Goal: Information Seeking & Learning: Learn about a topic

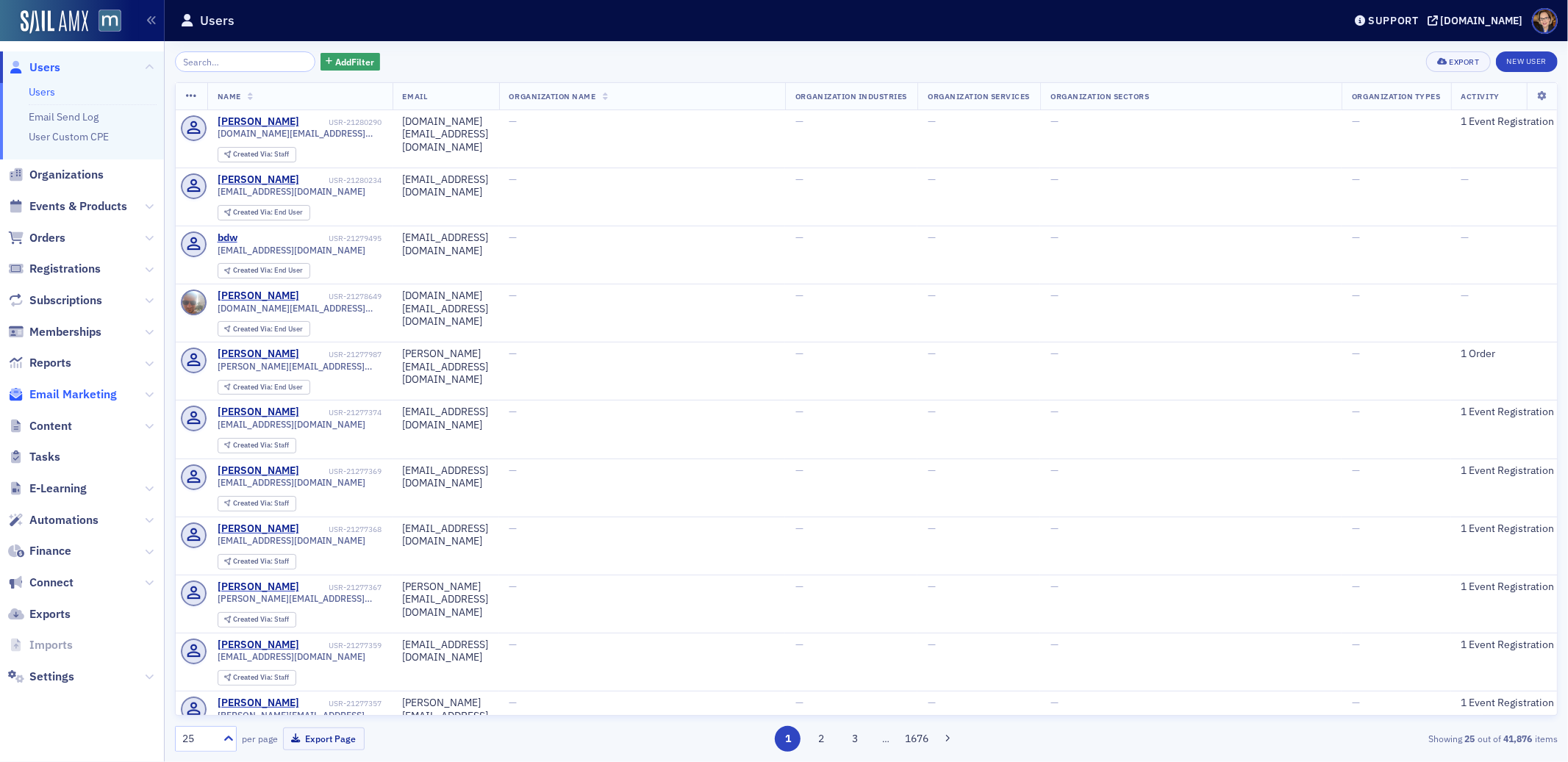
click at [42, 394] on span "Email Marketing" at bounding box center [73, 395] width 87 height 16
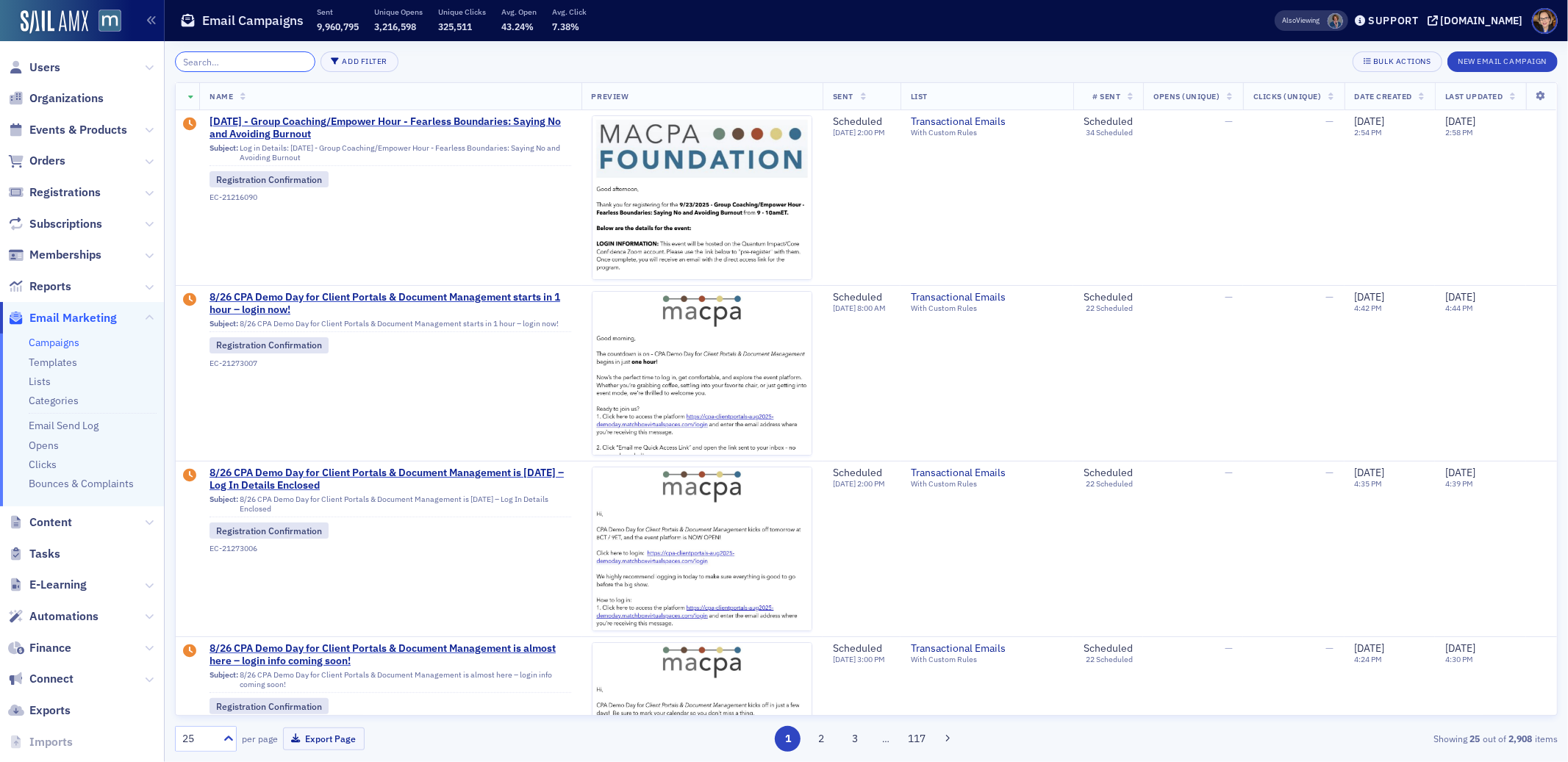
click at [217, 59] on input "search" at bounding box center [245, 61] width 140 height 20
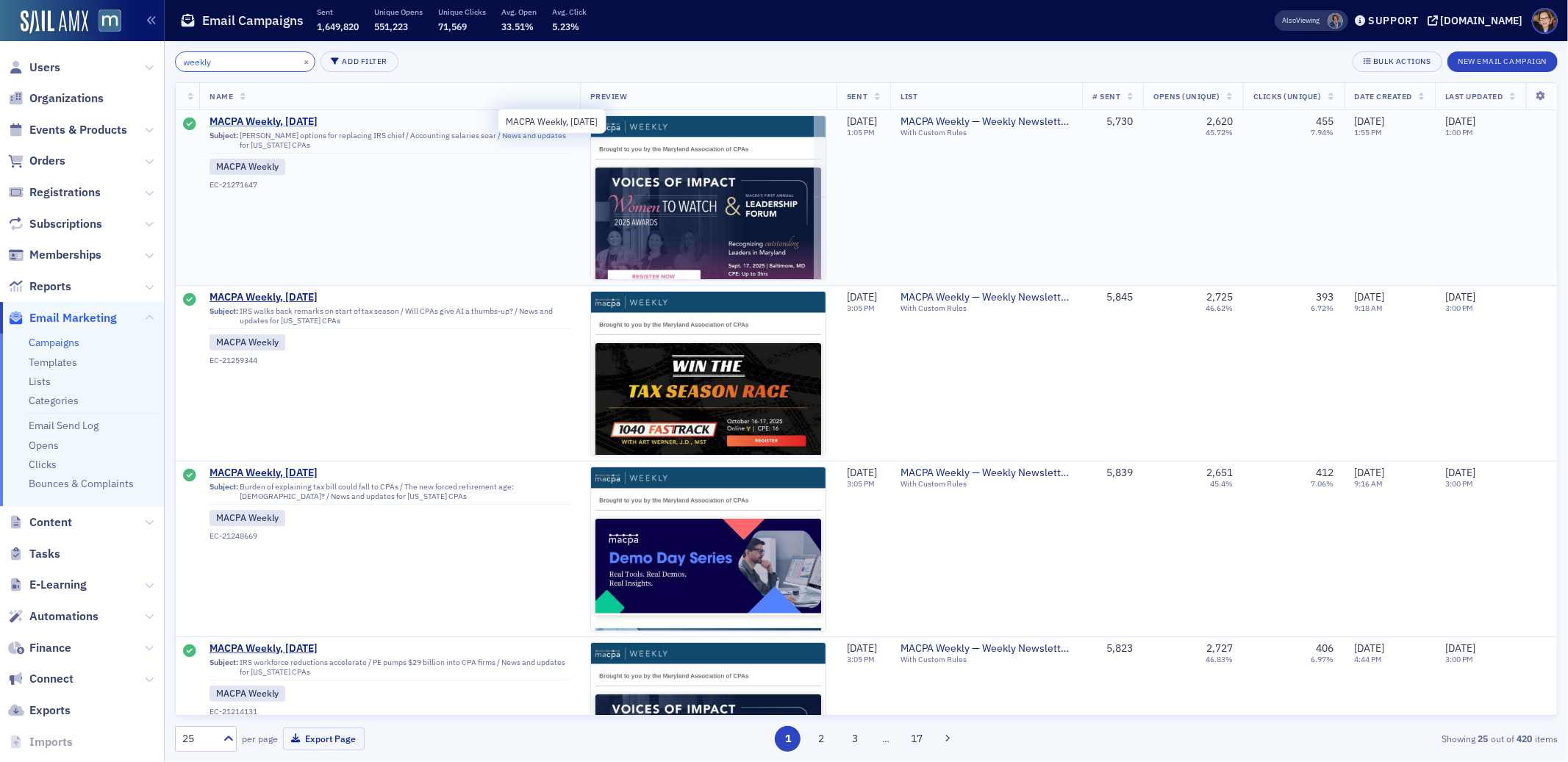
type input "weekly"
click at [285, 117] on span "MACPA Weekly, [DATE]" at bounding box center [353, 121] width 288 height 13
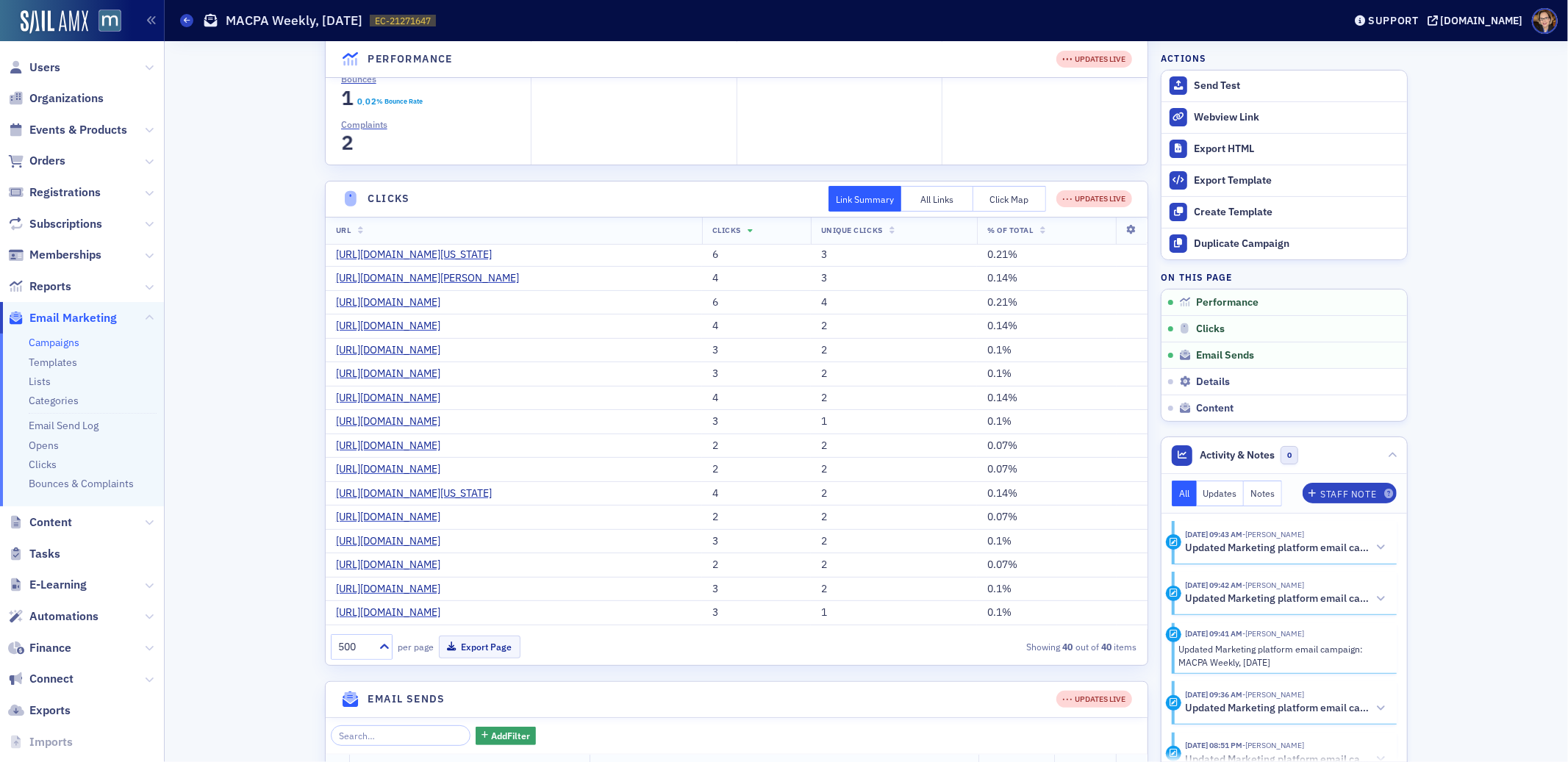
scroll to position [448, 0]
click at [1007, 195] on button "Click Map" at bounding box center [1009, 198] width 72 height 26
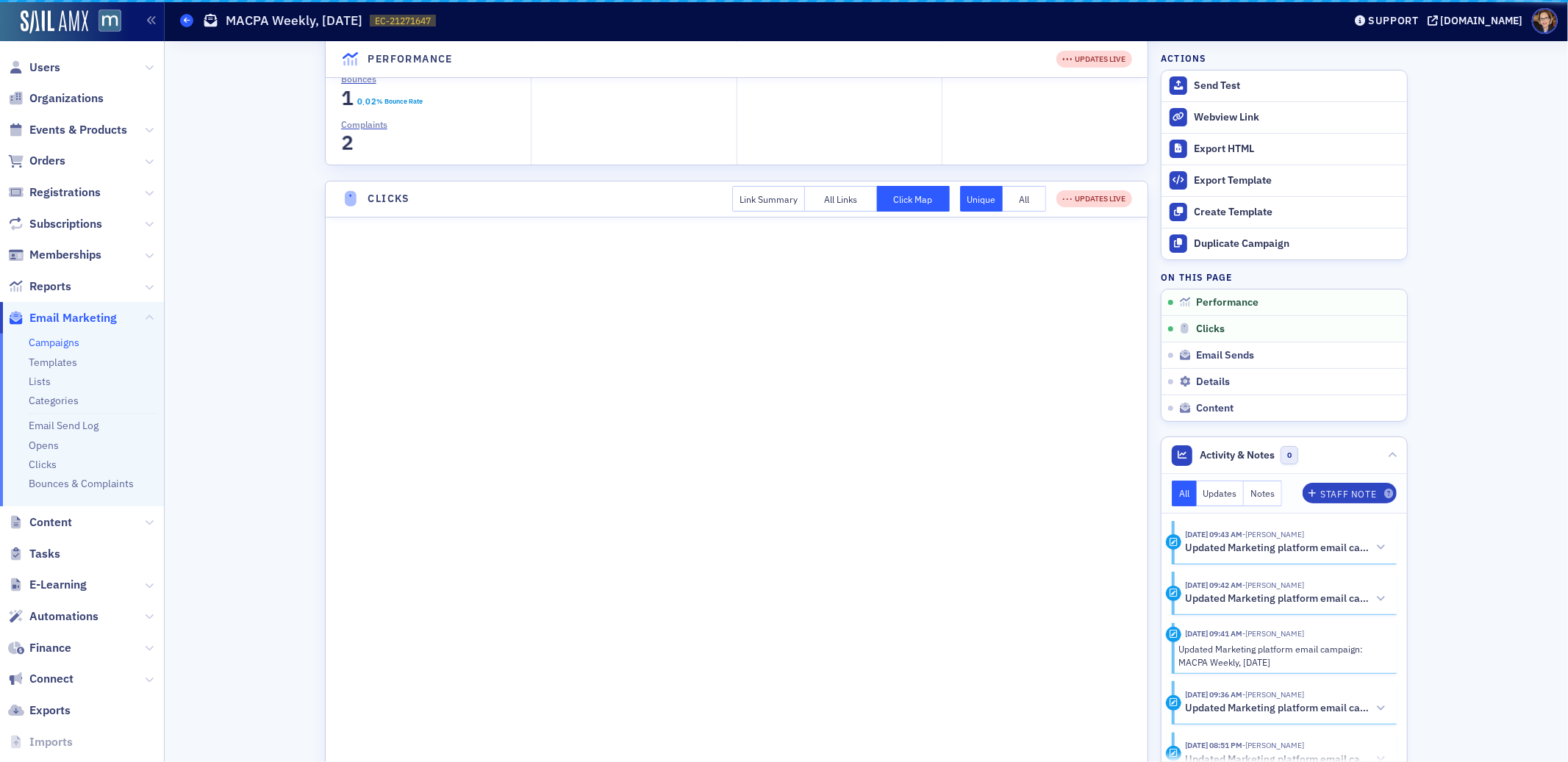
click at [187, 20] on icon at bounding box center [187, 20] width 6 height 6
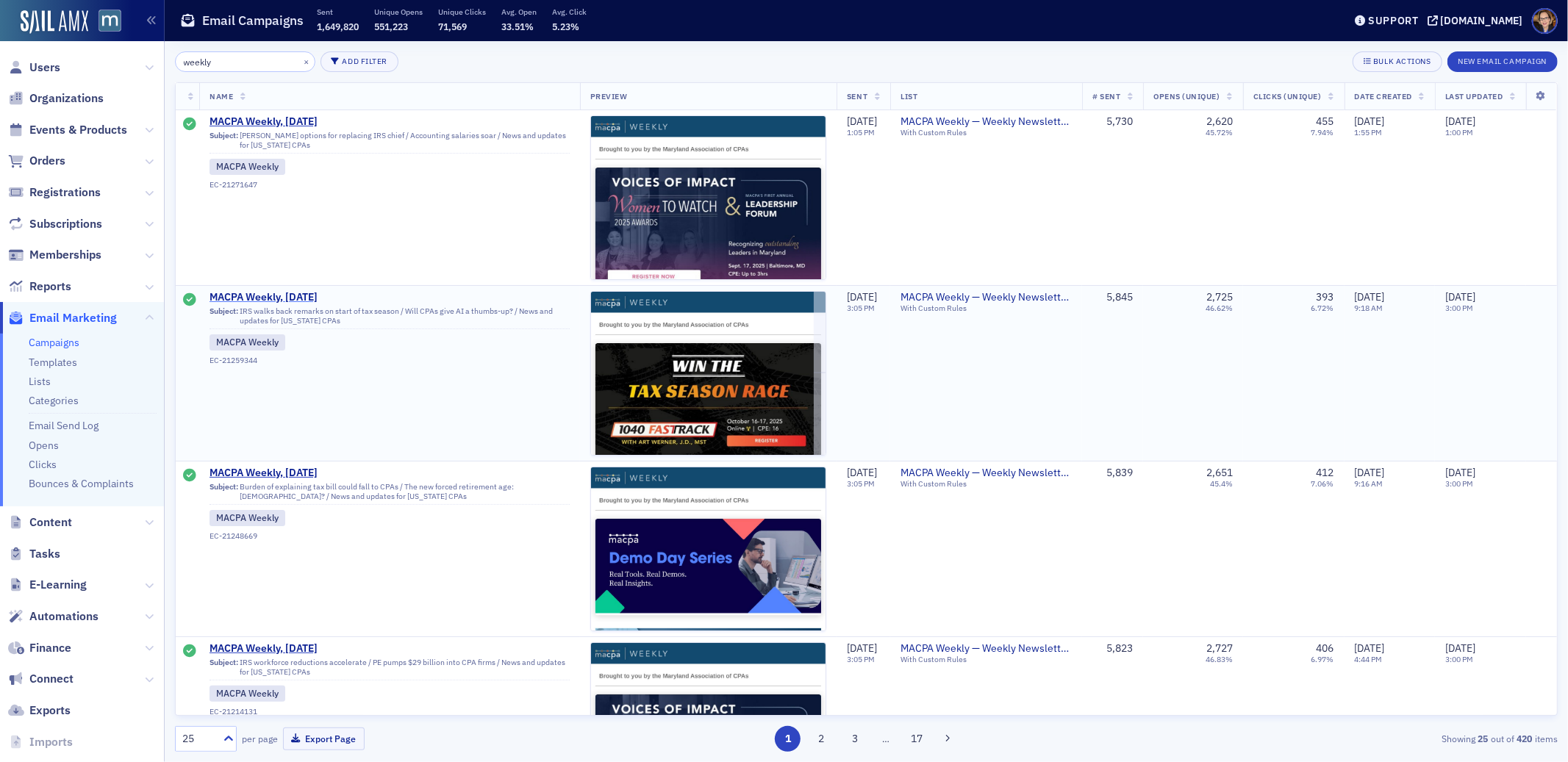
click at [290, 295] on span "MACPA Weekly, [DATE]" at bounding box center [353, 297] width 288 height 13
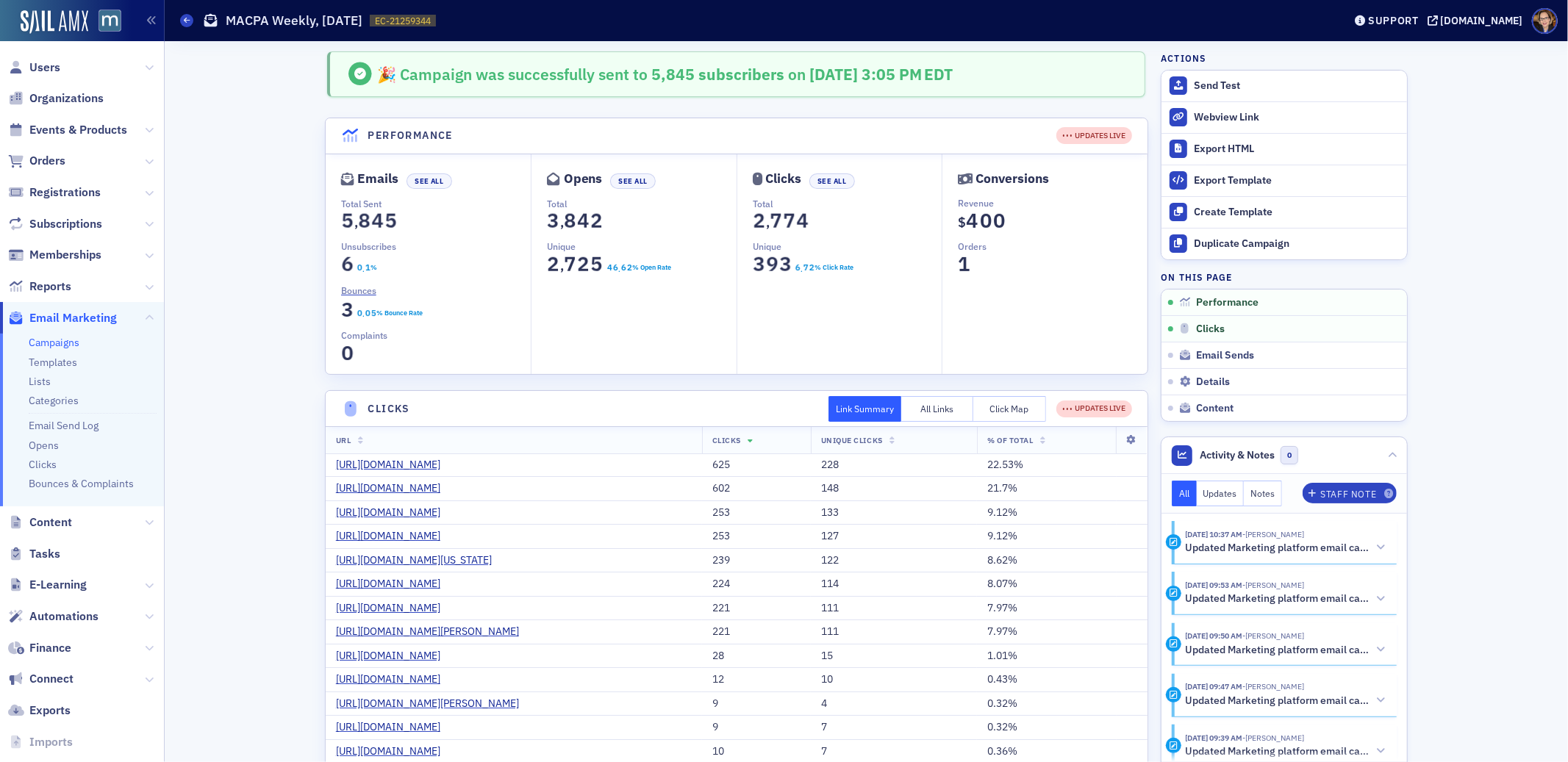
click at [1014, 408] on button "Click Map" at bounding box center [1009, 409] width 72 height 26
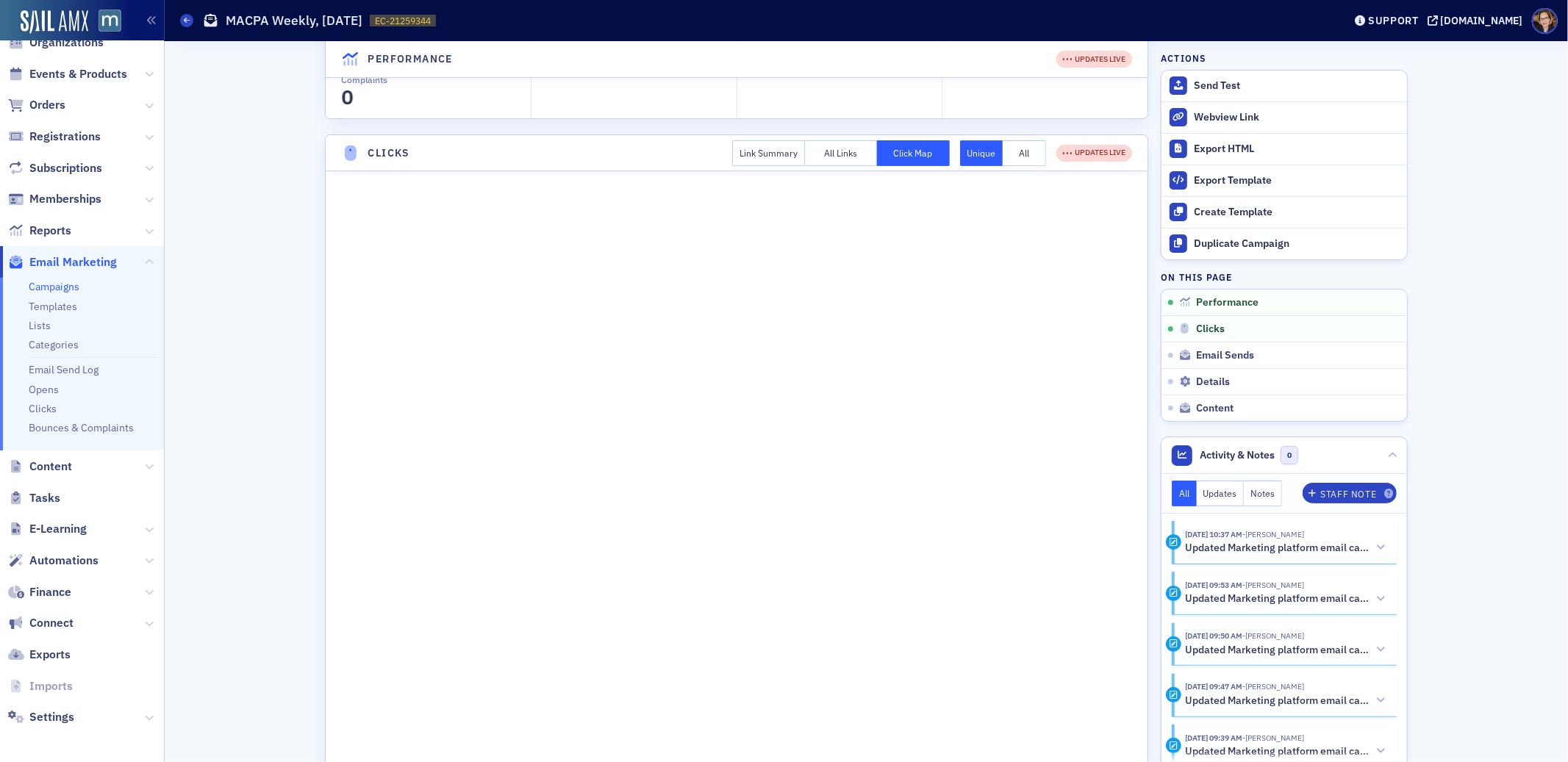
scroll to position [282, 0]
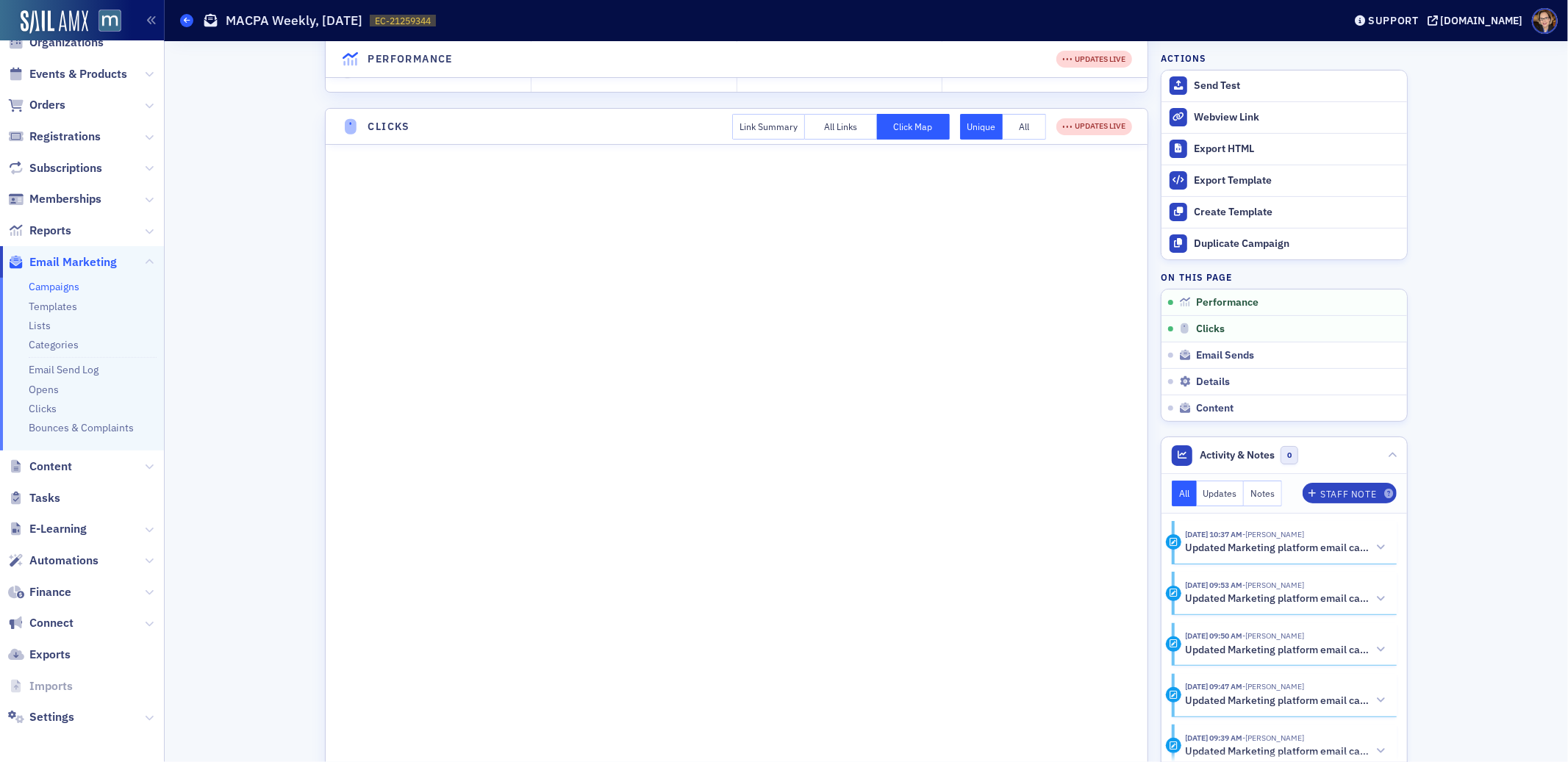
click at [188, 22] on icon at bounding box center [187, 20] width 6 height 6
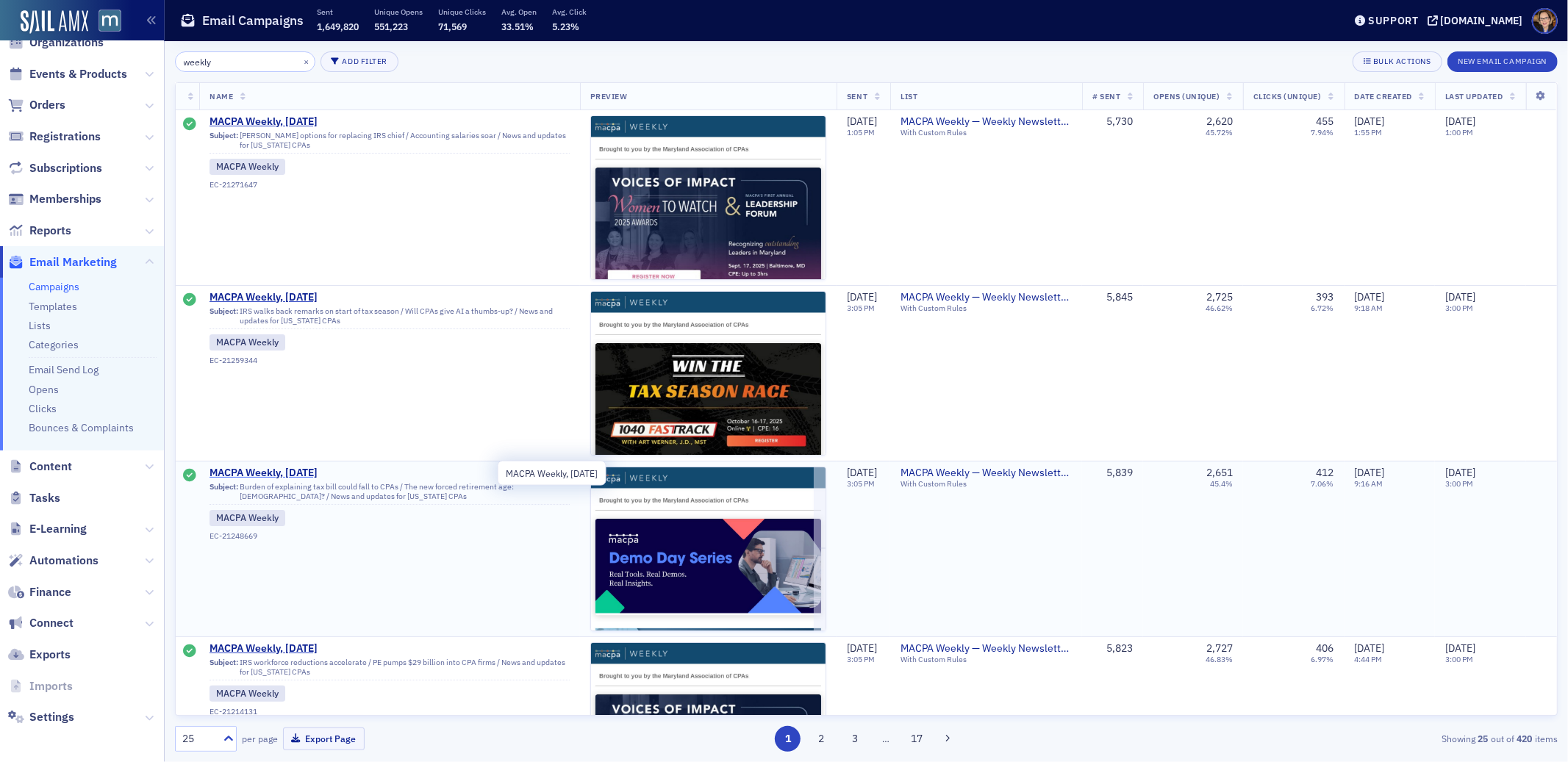
click at [296, 469] on span "MACPA Weekly, [DATE]" at bounding box center [353, 472] width 288 height 13
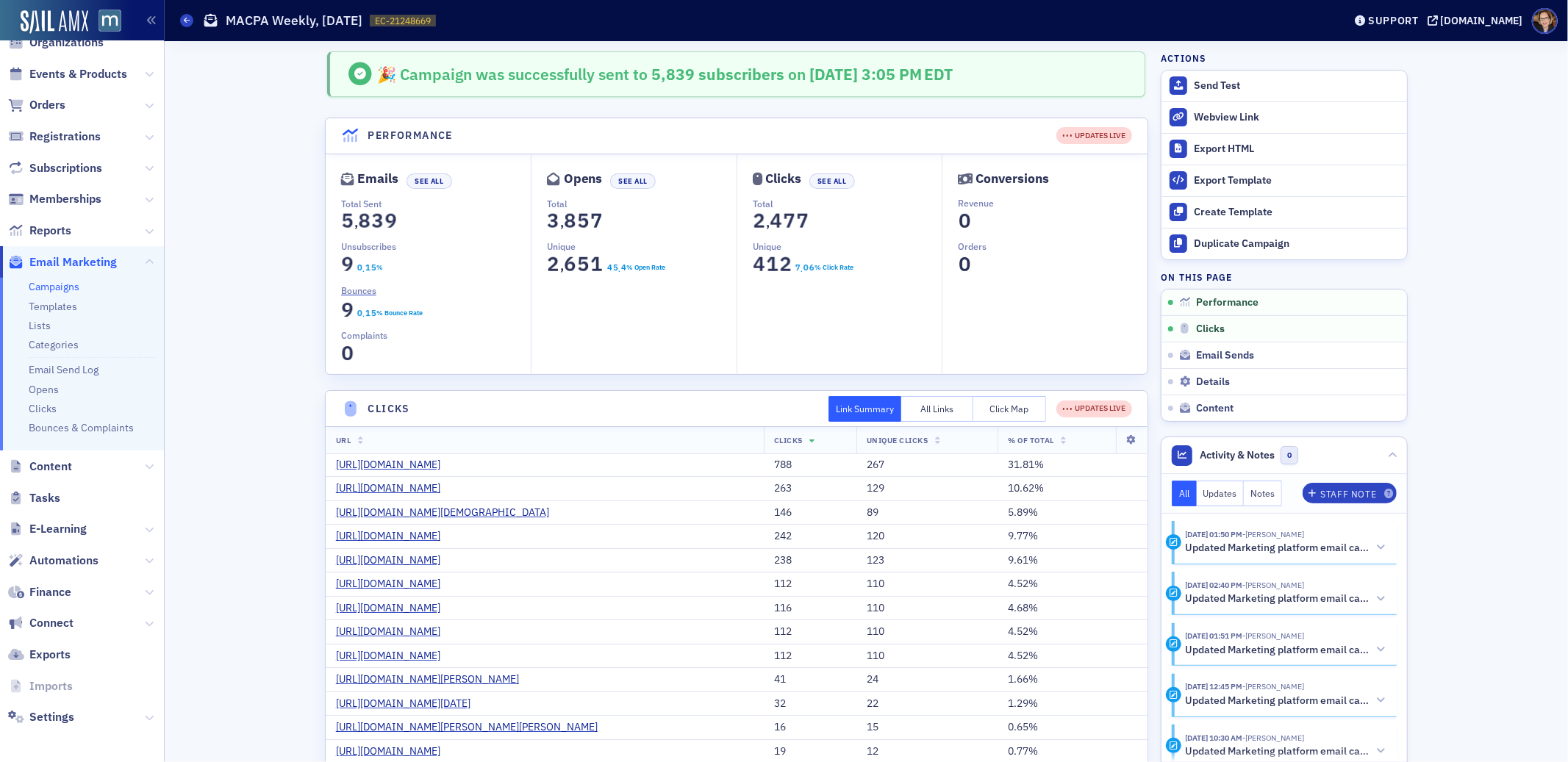
click at [994, 406] on button "Click Map" at bounding box center [1009, 409] width 72 height 26
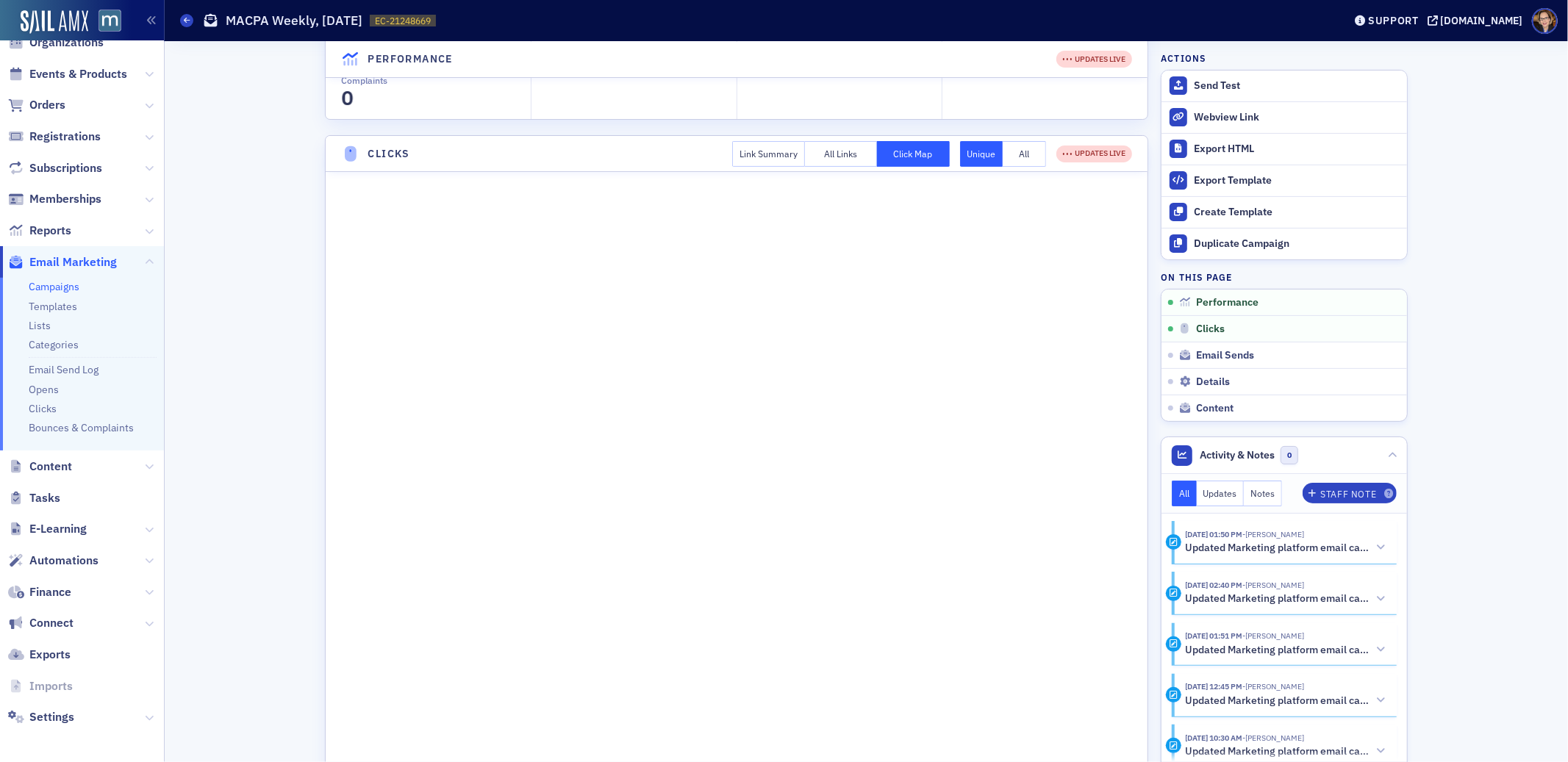
scroll to position [274, 0]
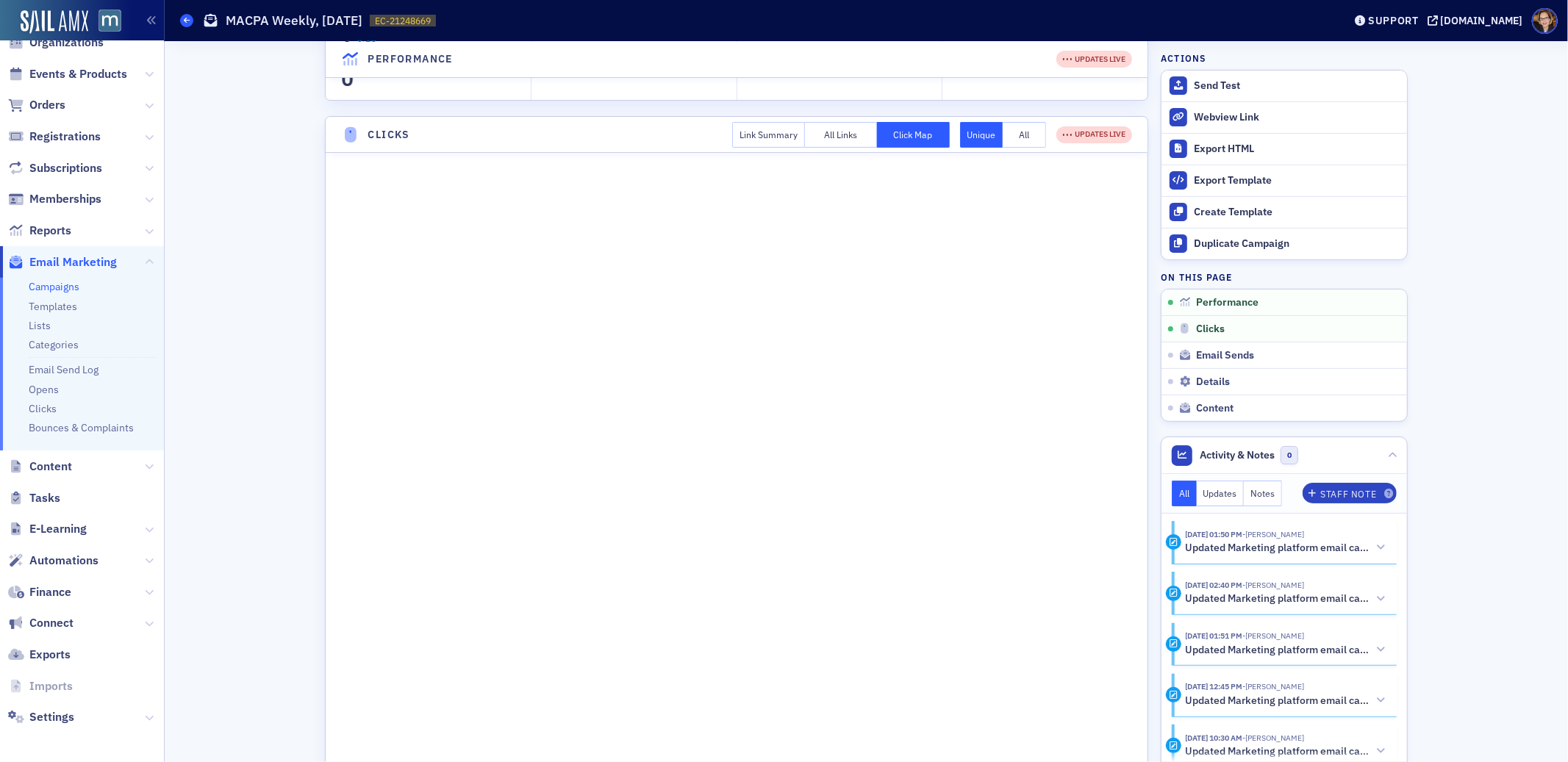
click at [187, 19] on icon at bounding box center [187, 20] width 6 height 6
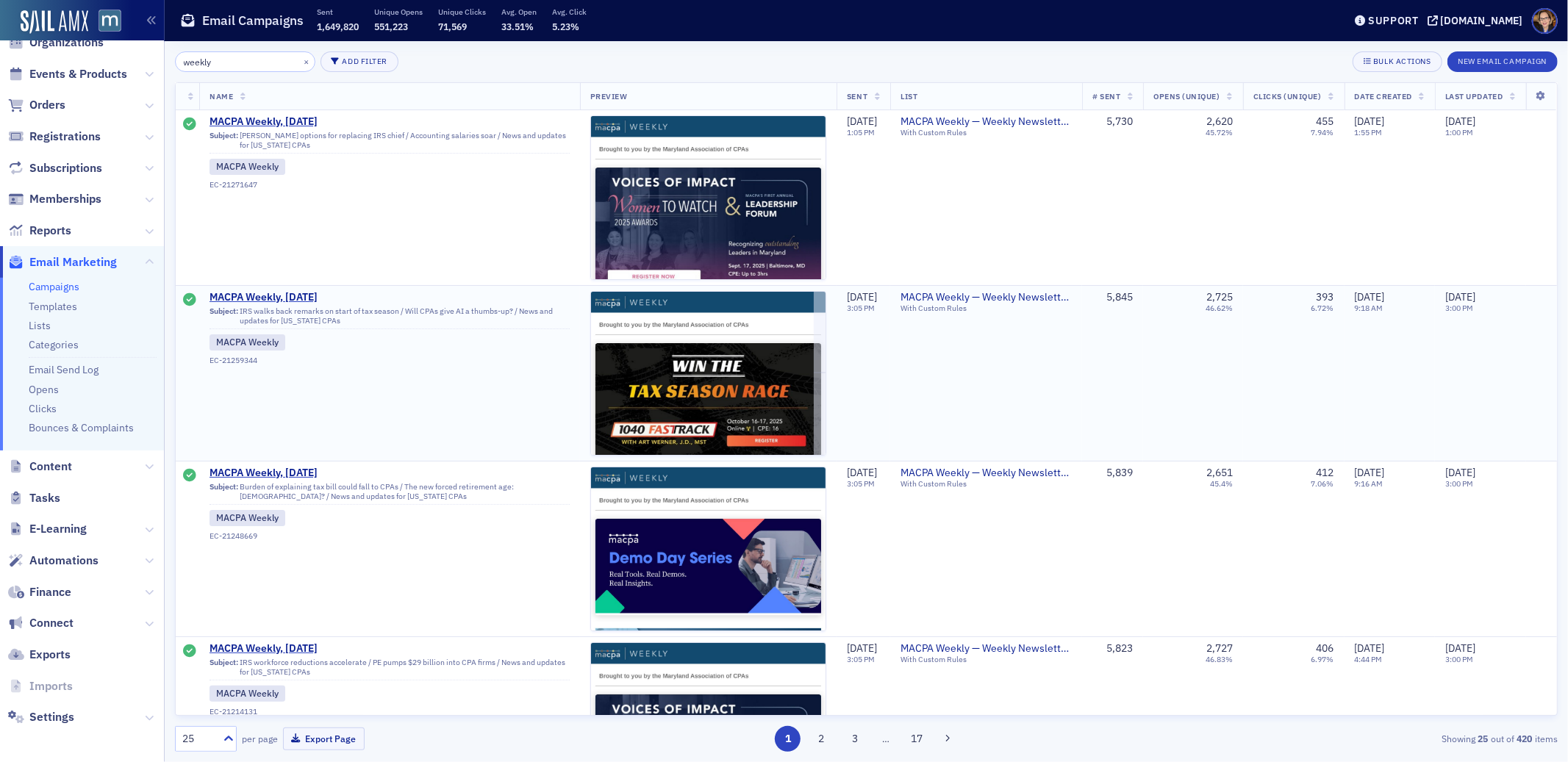
scroll to position [331, 0]
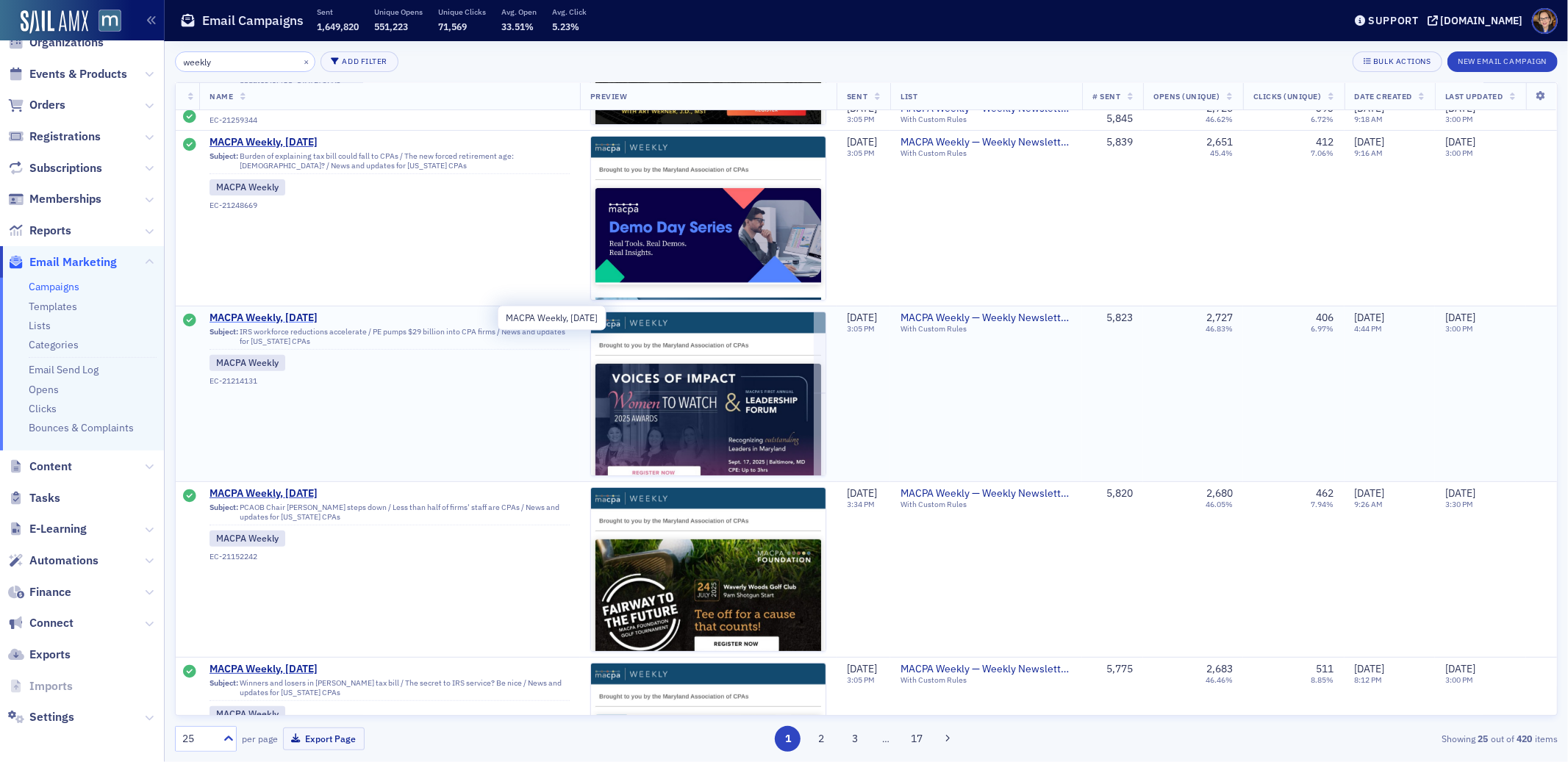
click at [296, 317] on span "MACPA Weekly, [DATE]" at bounding box center [353, 318] width 288 height 13
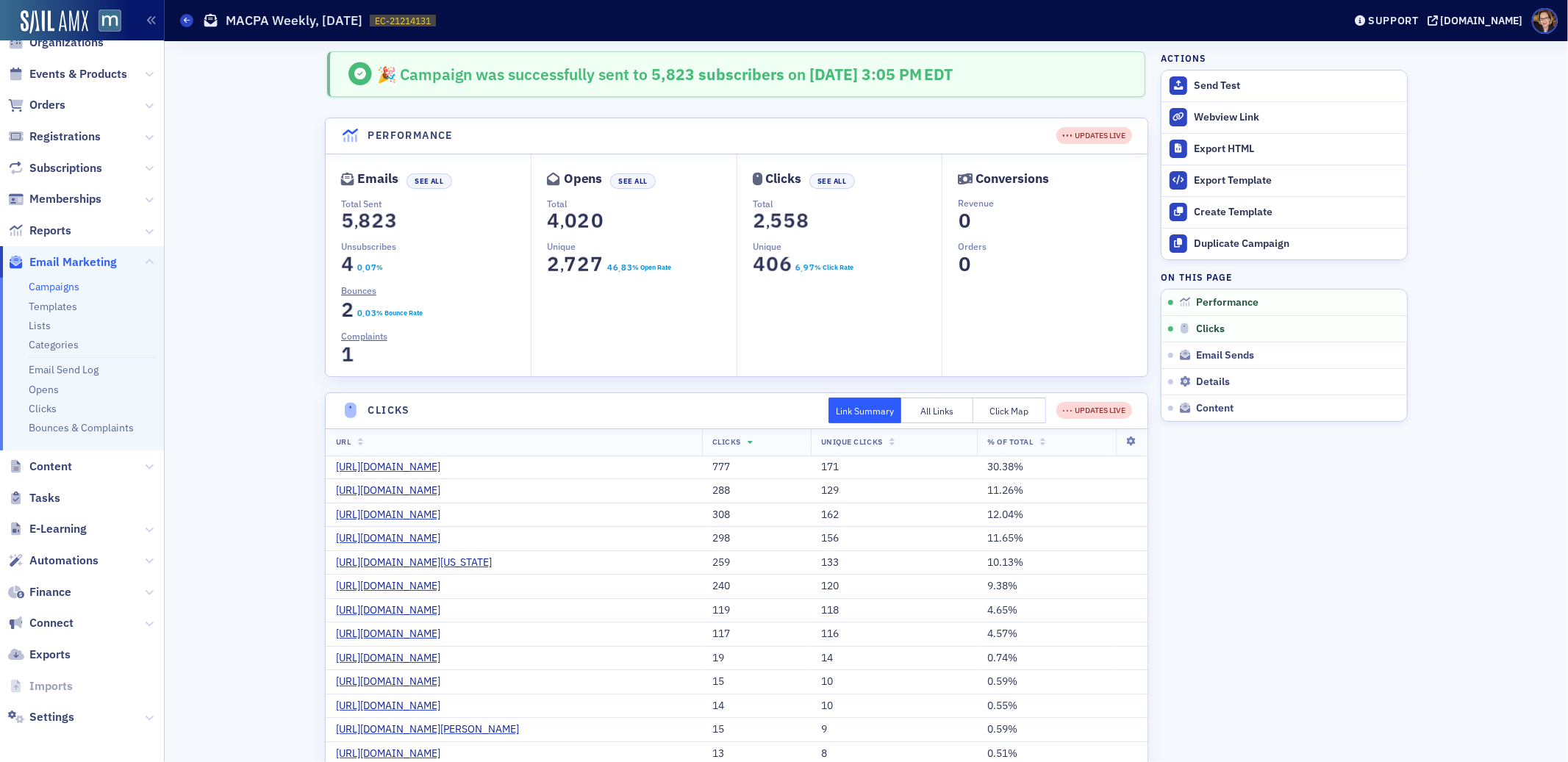
click at [1016, 404] on button "Click Map" at bounding box center [1009, 410] width 72 height 26
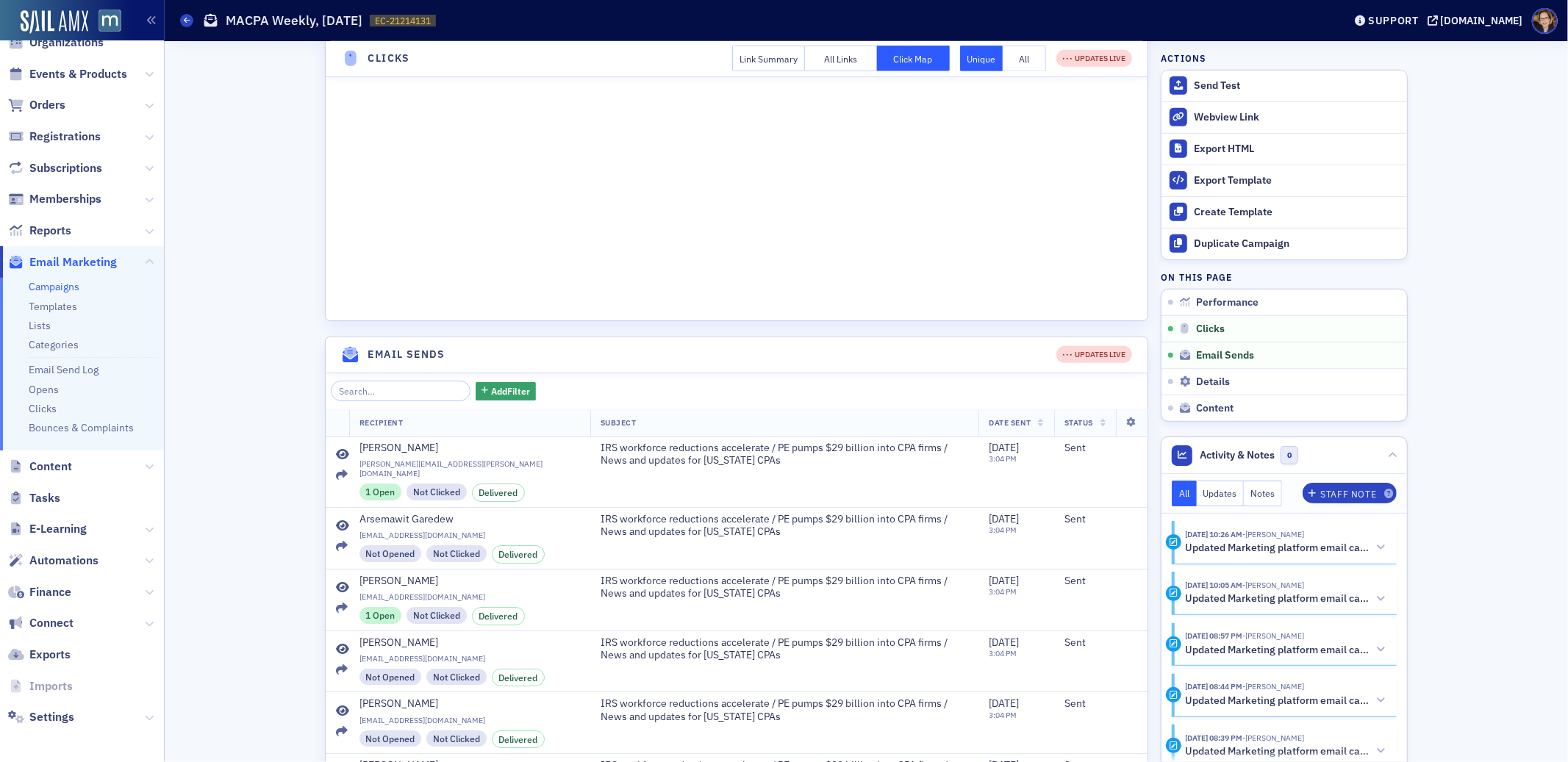
scroll to position [537, 0]
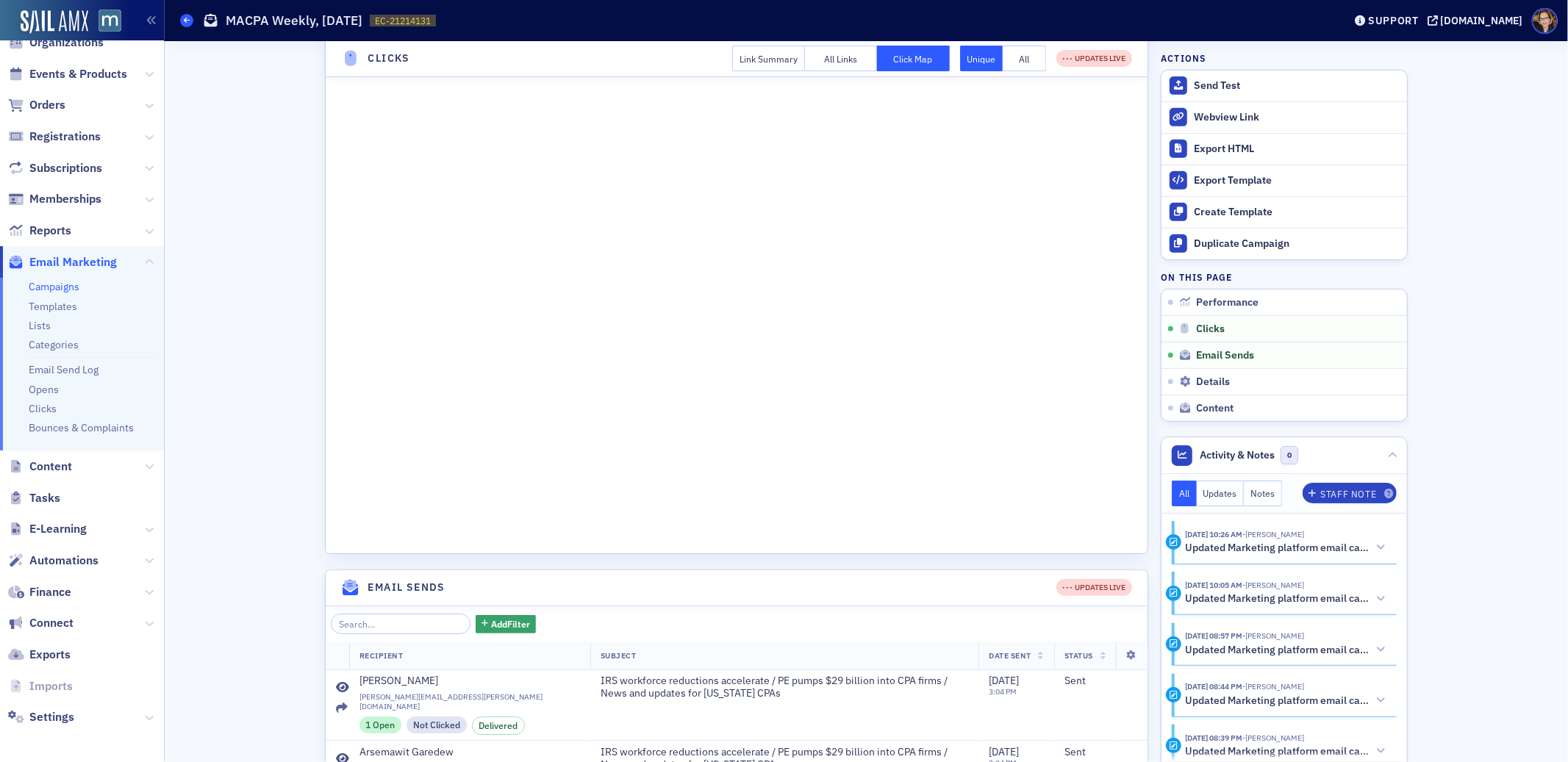
click at [185, 20] on icon at bounding box center [187, 20] width 6 height 6
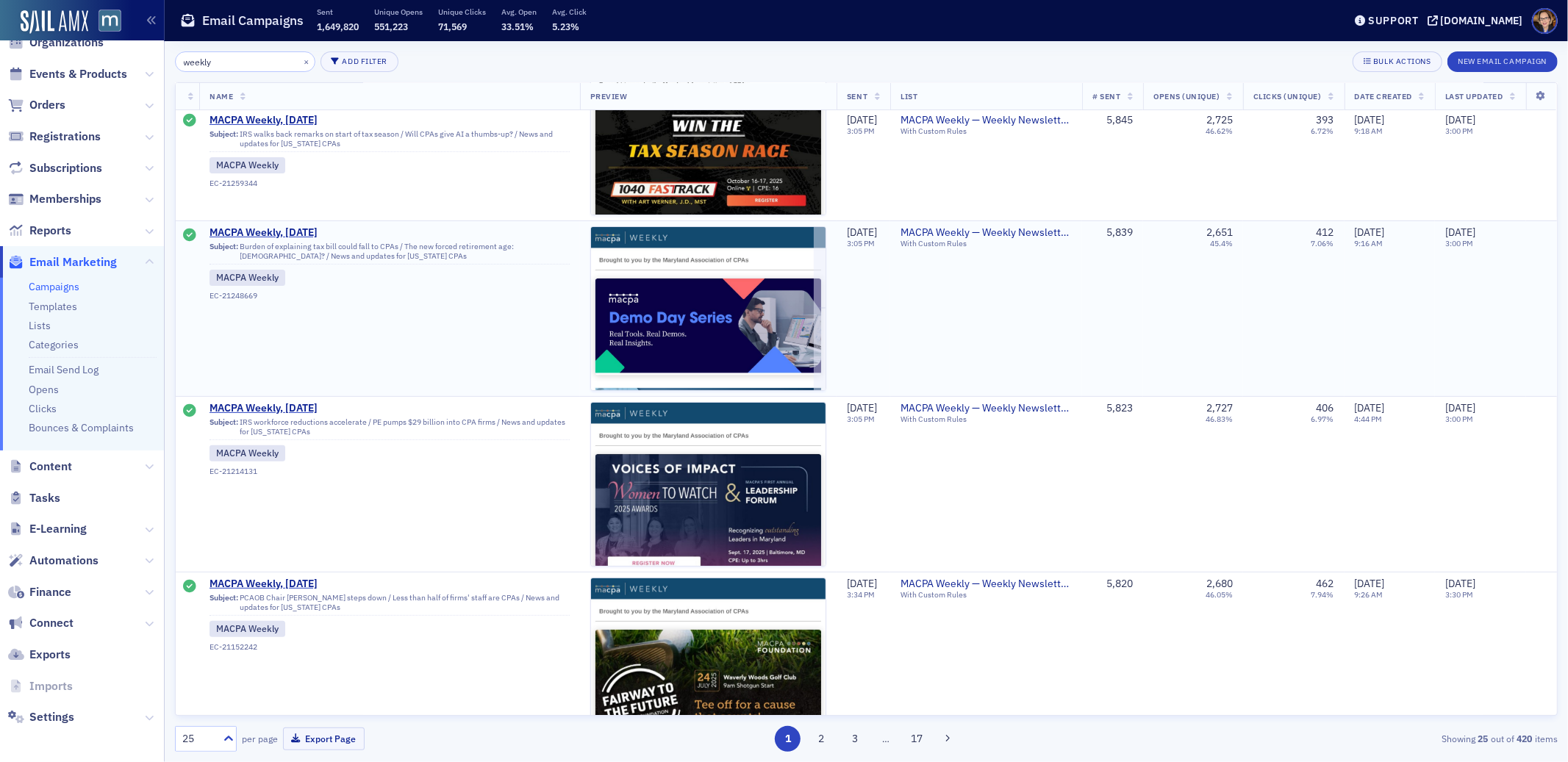
scroll to position [284, 0]
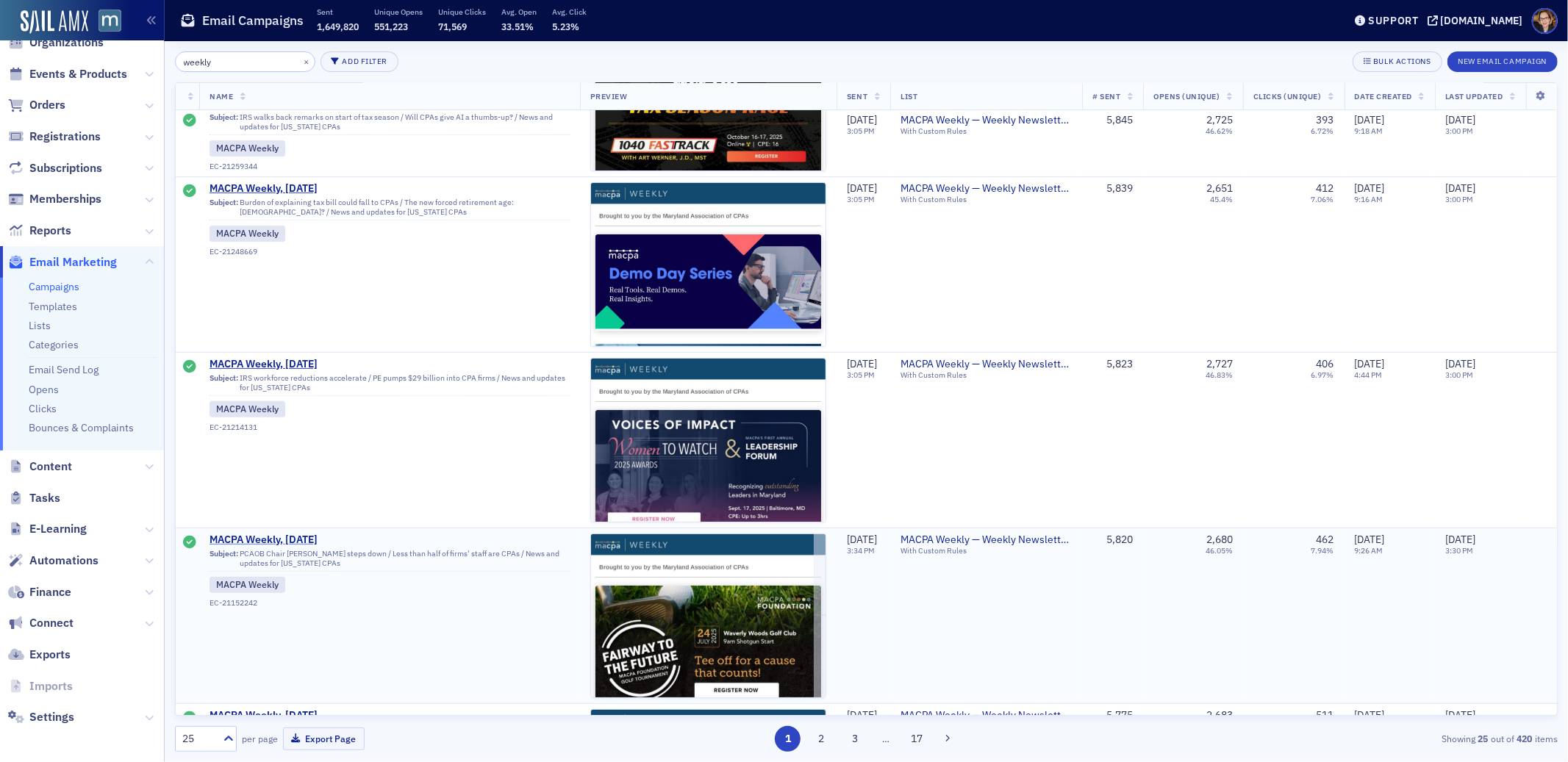
click at [283, 536] on span "MACPA Weekly, [DATE]" at bounding box center [353, 539] width 288 height 13
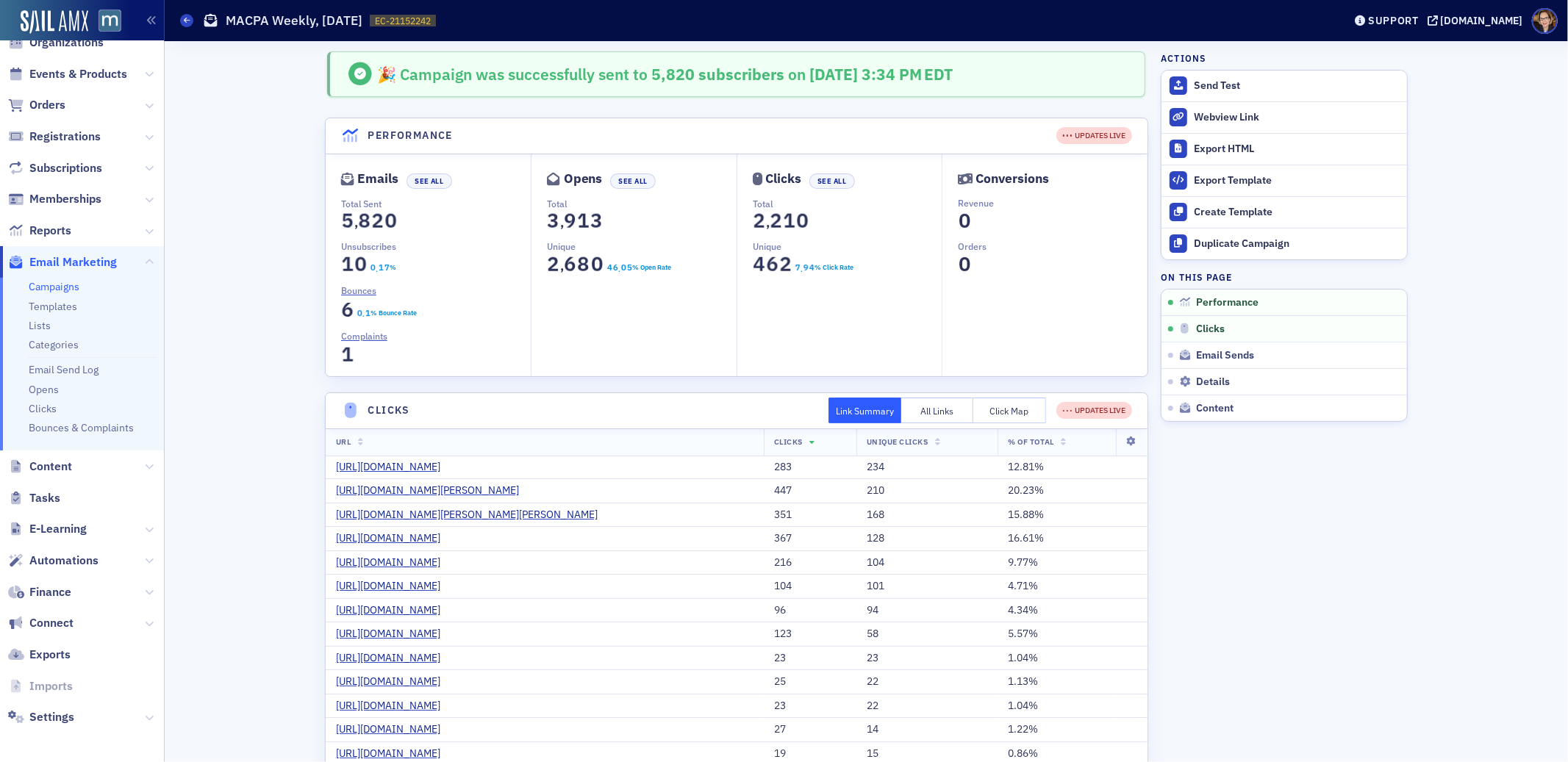
click at [1028, 406] on button "Click Map" at bounding box center [1009, 410] width 72 height 26
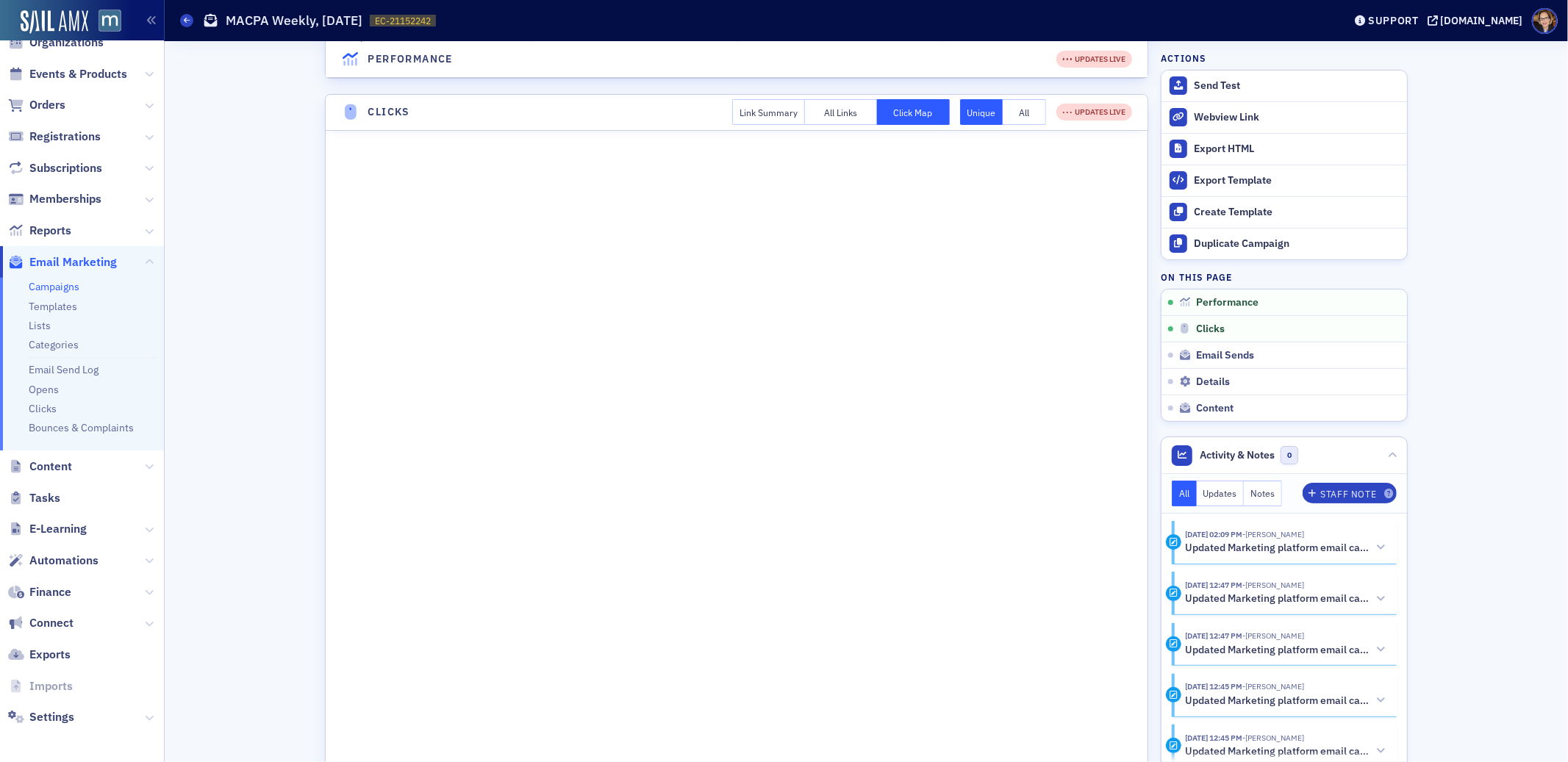
scroll to position [612, 0]
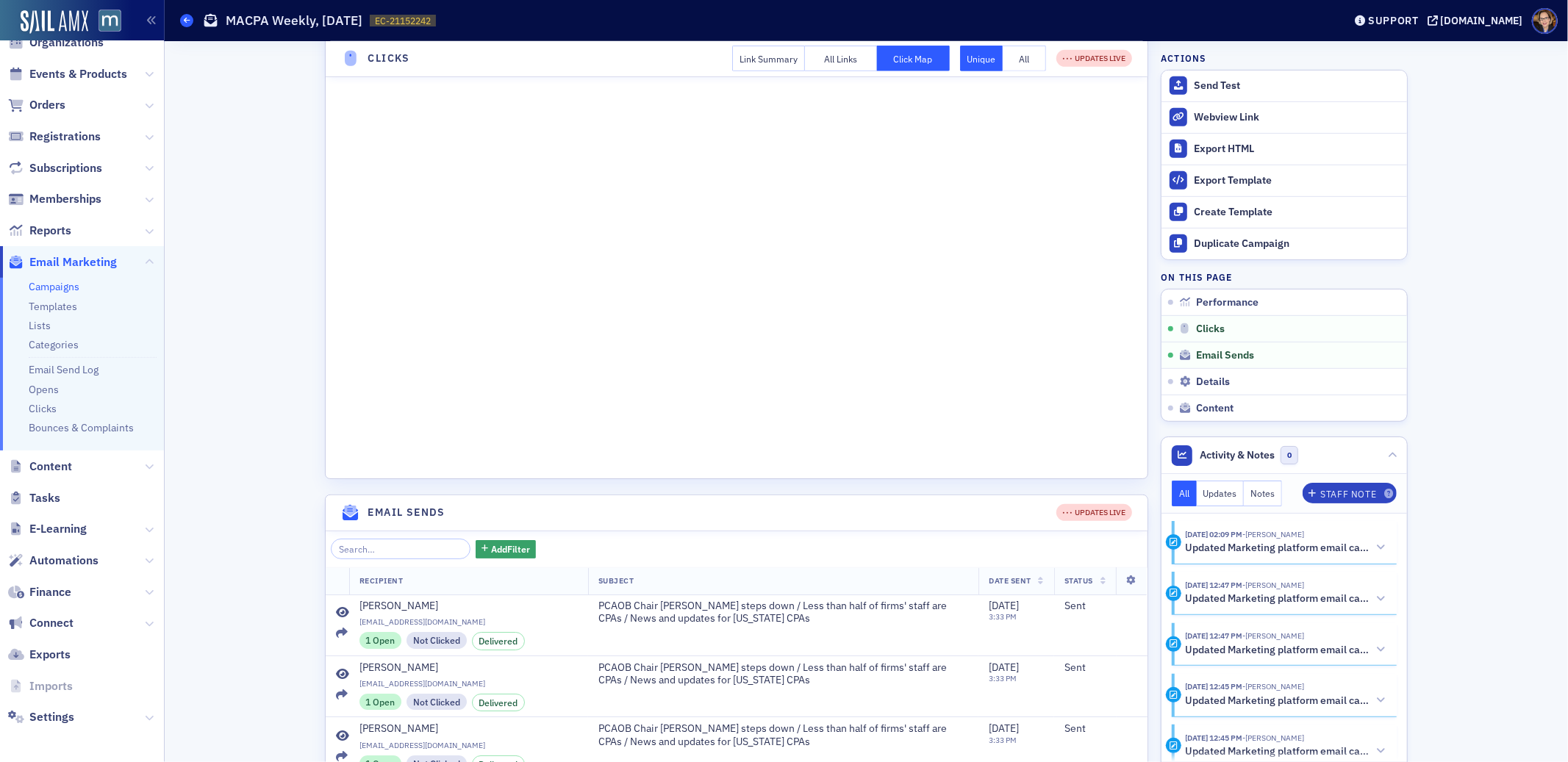
click at [184, 19] on icon at bounding box center [187, 20] width 6 height 6
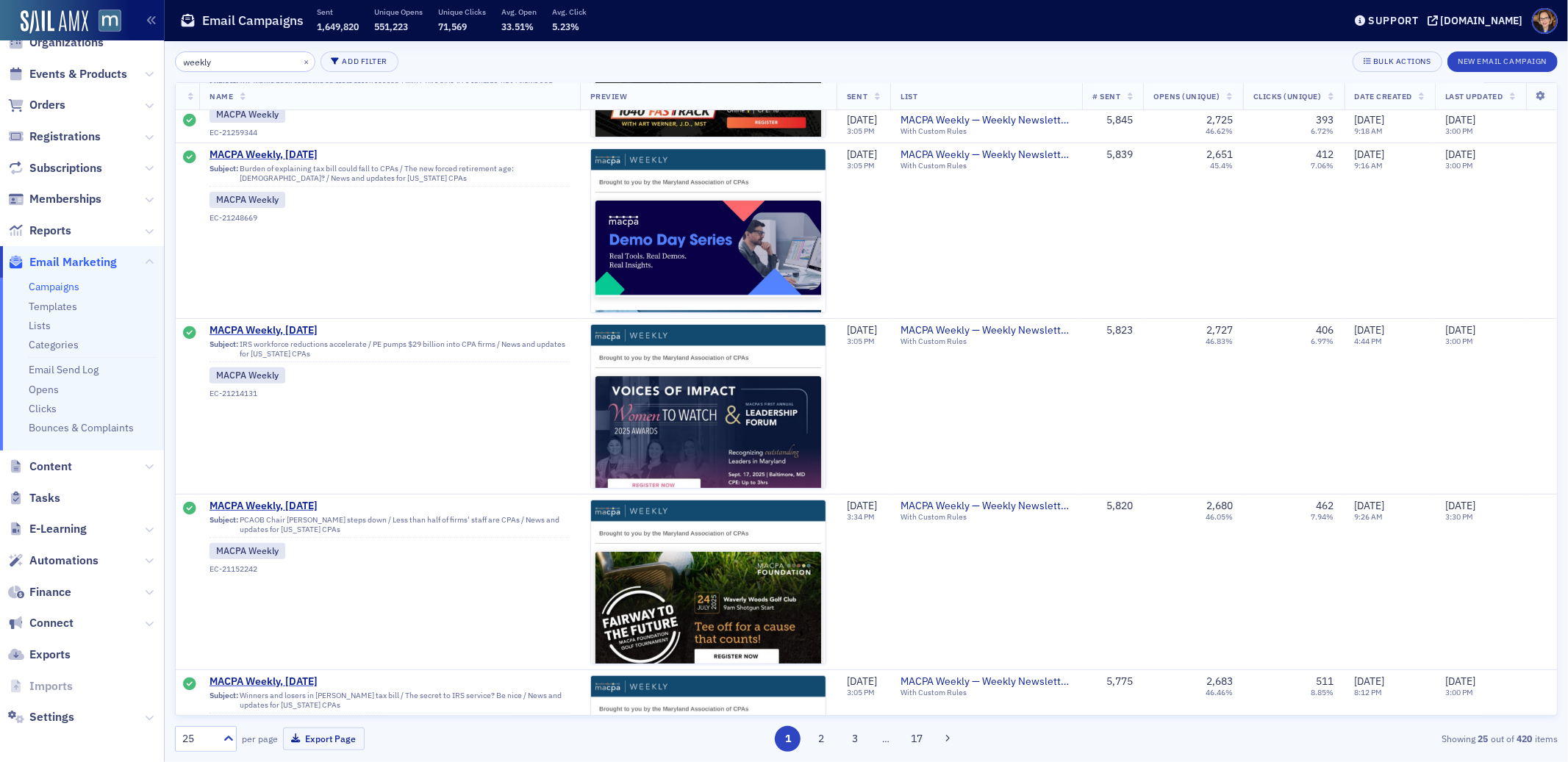
scroll to position [359, 0]
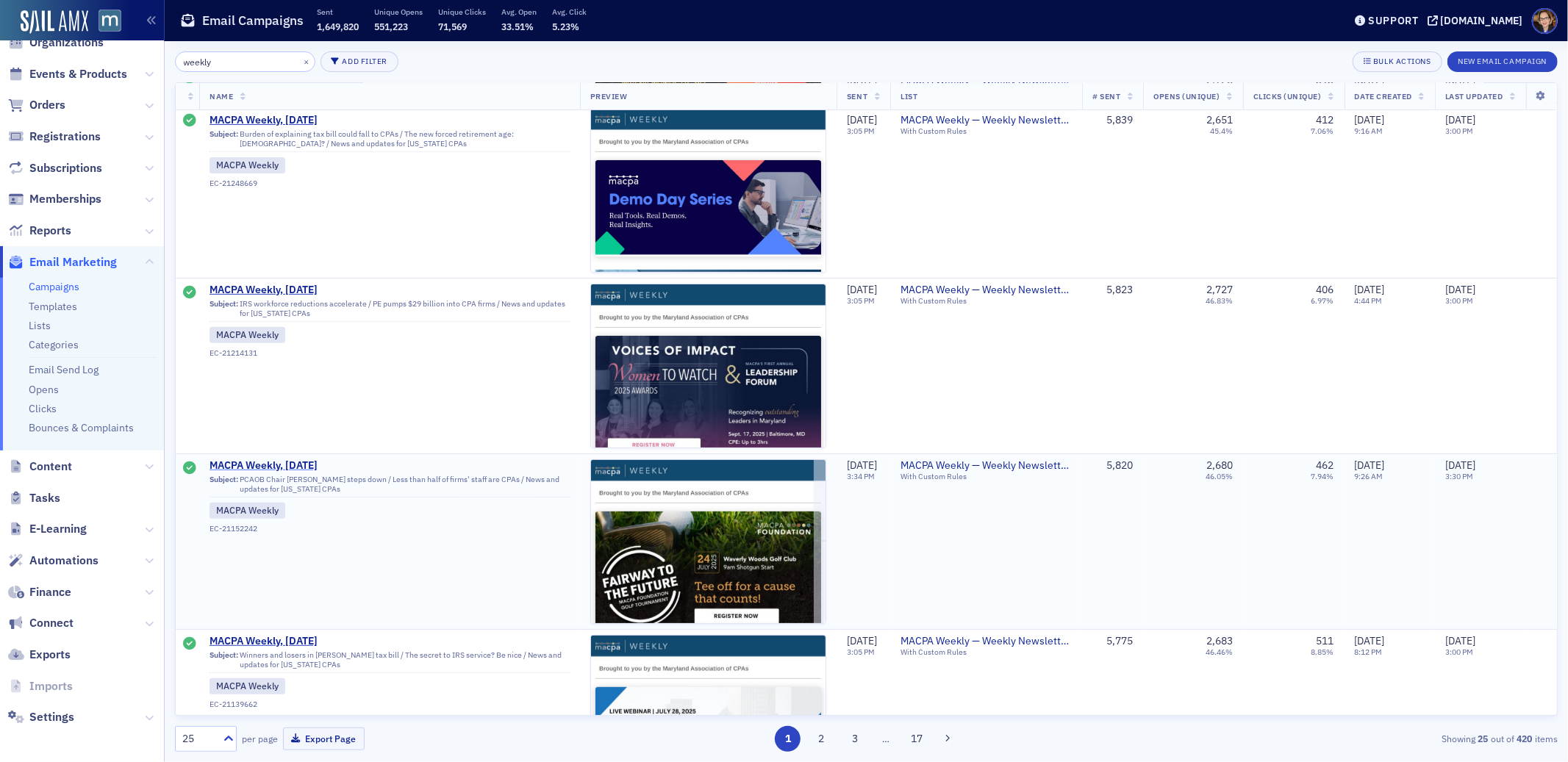
click at [294, 465] on span "MACPA Weekly, [DATE]" at bounding box center [353, 465] width 288 height 13
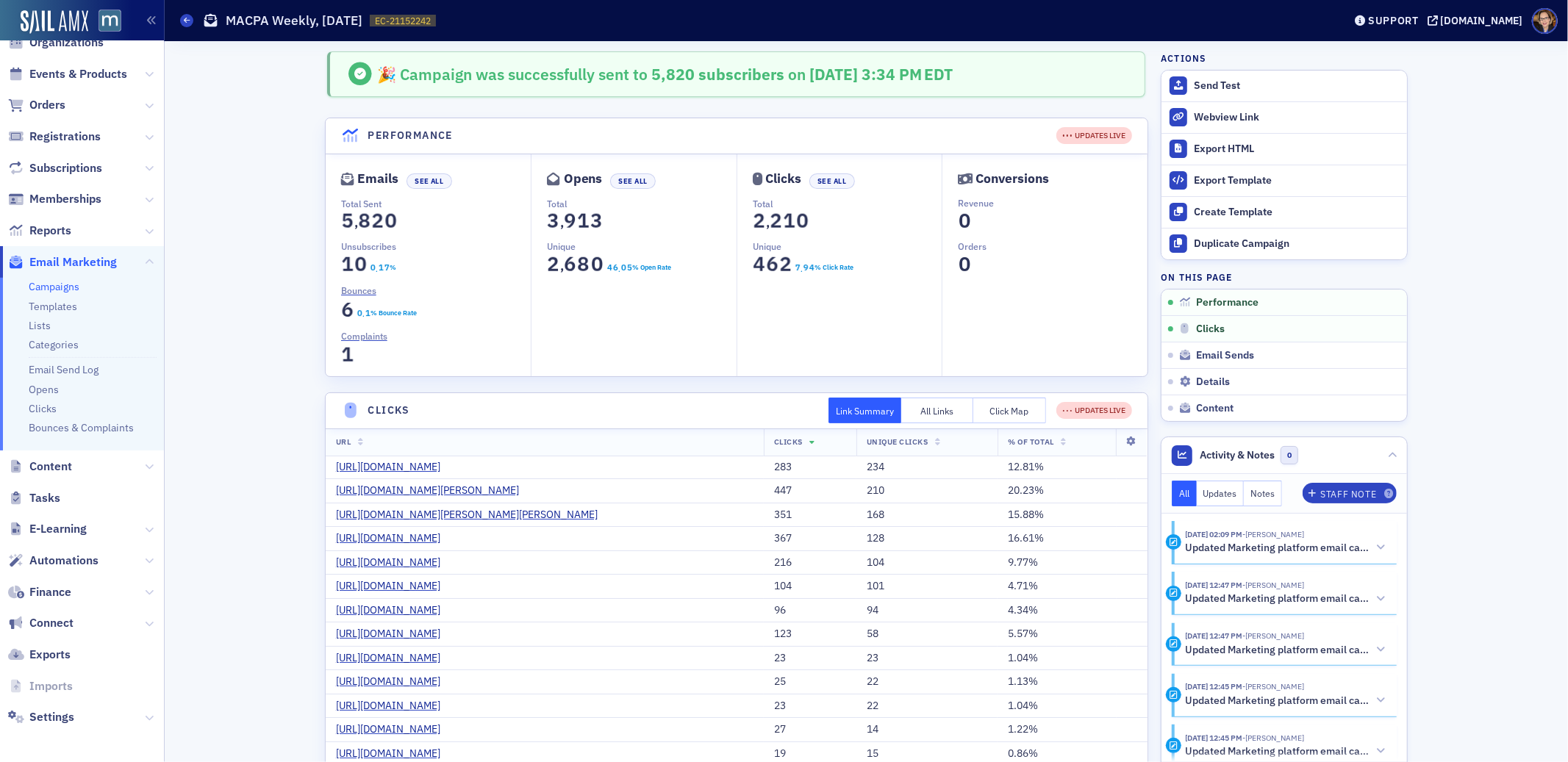
click at [1000, 411] on button "Click Map" at bounding box center [1009, 410] width 72 height 26
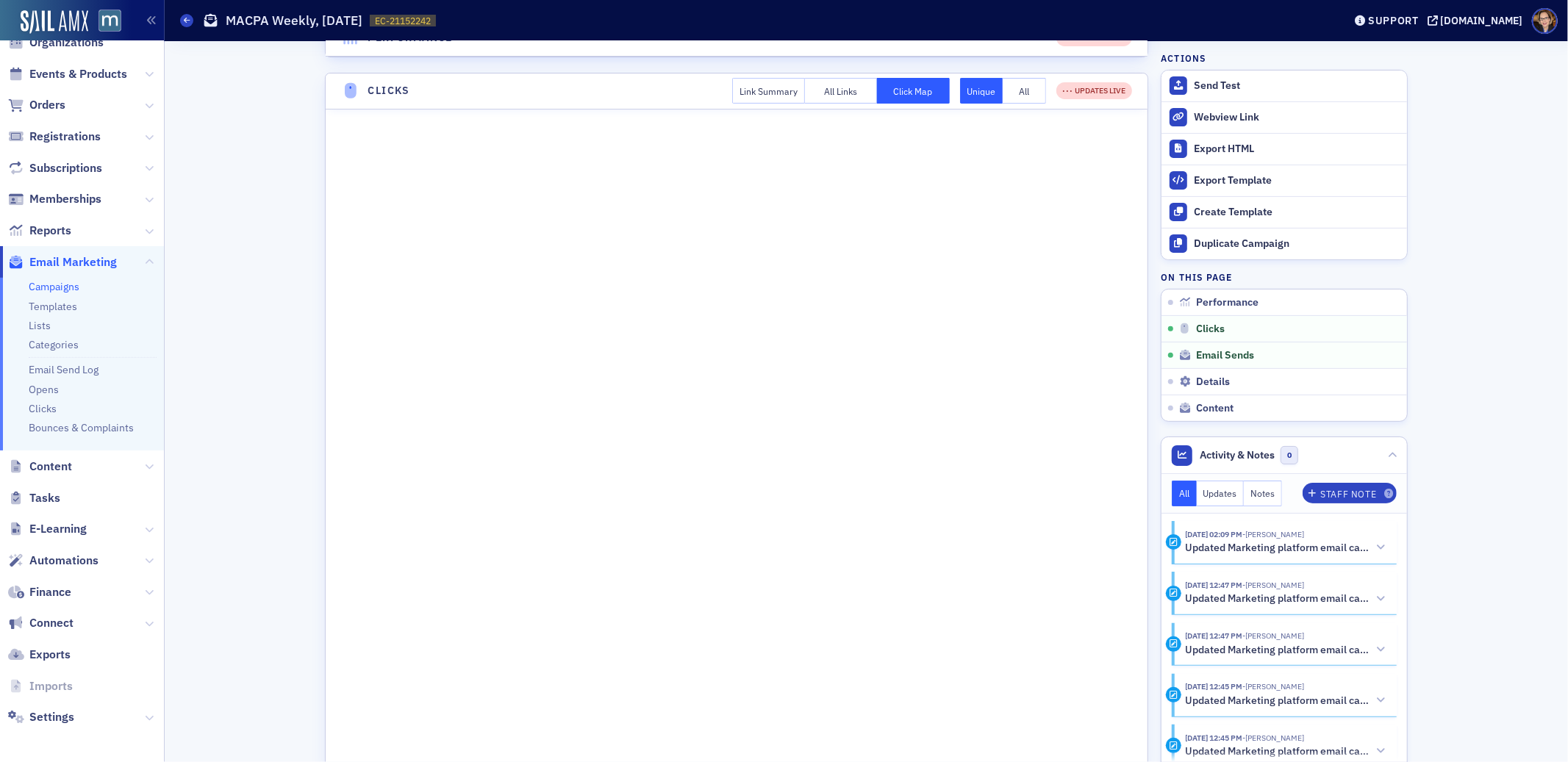
scroll to position [554, 0]
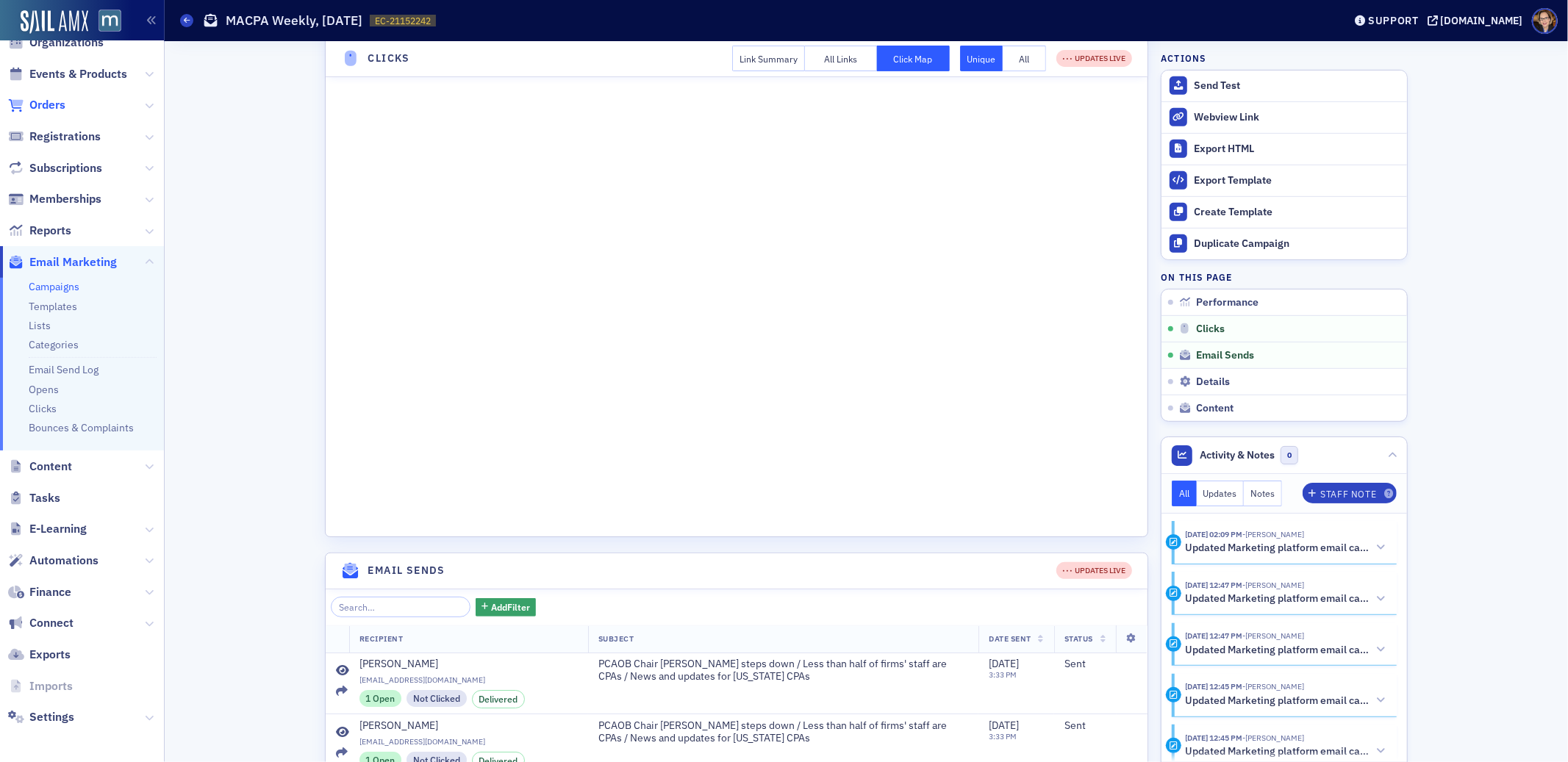
click at [51, 100] on span "Orders" at bounding box center [47, 105] width 36 height 16
